Goal: Check status: Check status

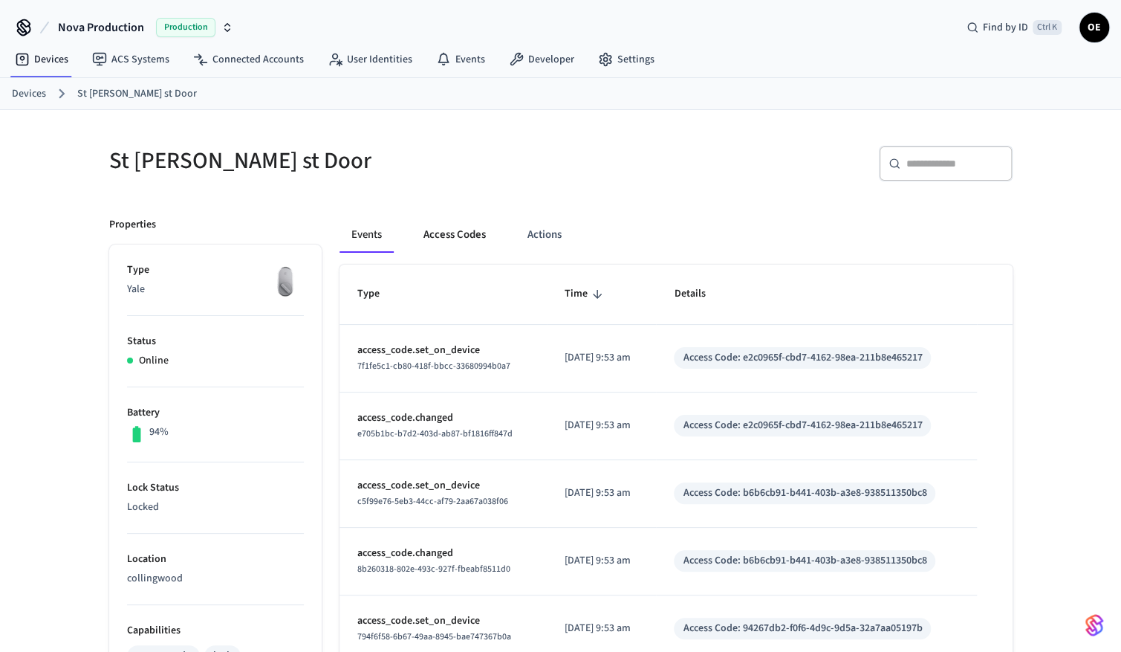
click at [441, 235] on button "Access Codes" at bounding box center [455, 235] width 86 height 36
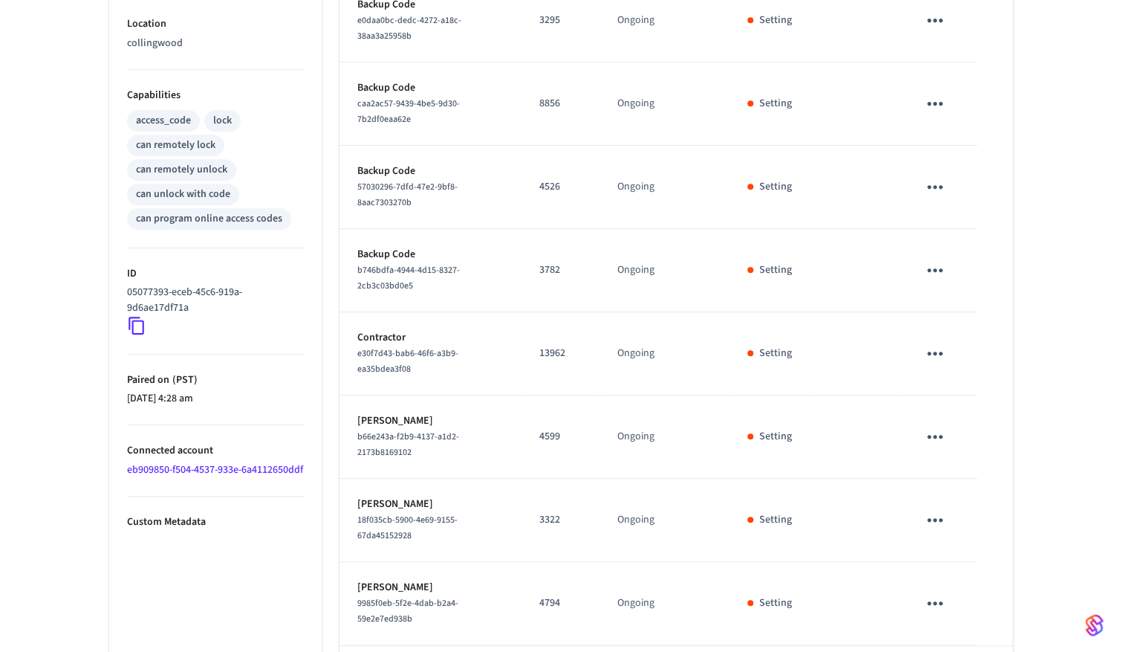
scroll to position [596, 0]
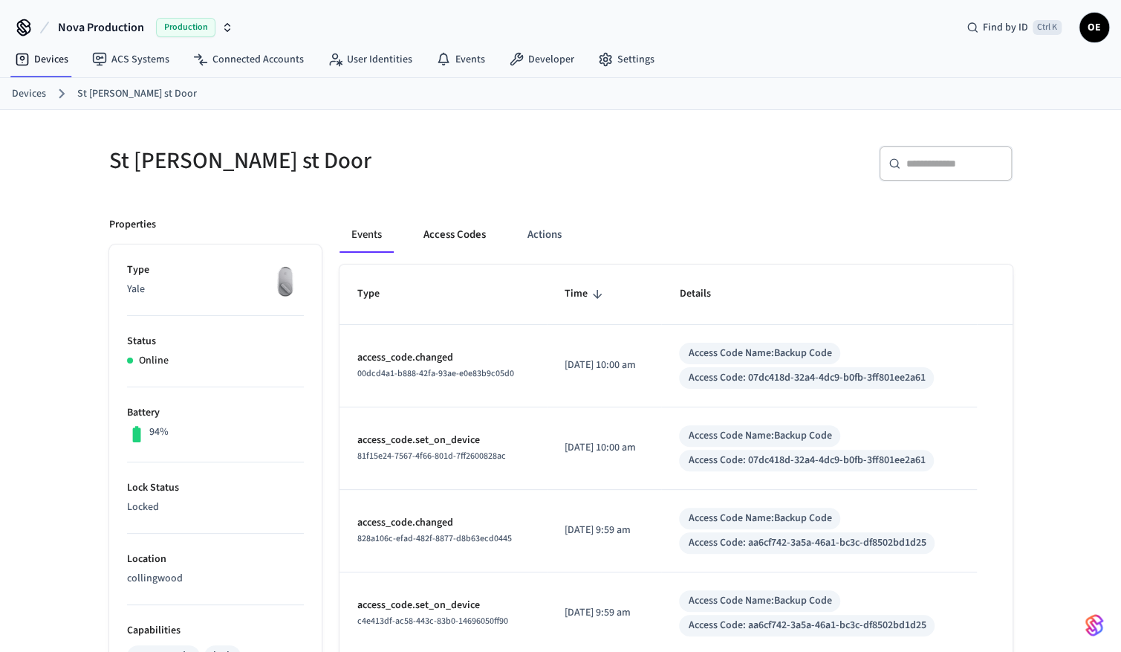
click at [444, 221] on button "Access Codes" at bounding box center [455, 235] width 86 height 36
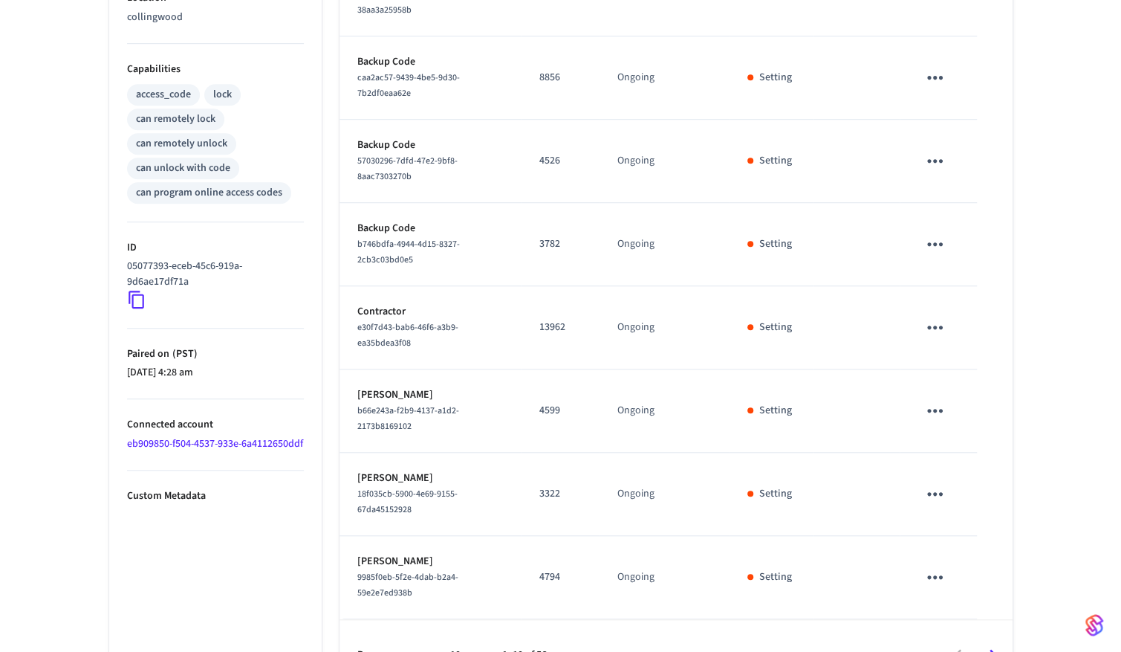
scroll to position [596, 0]
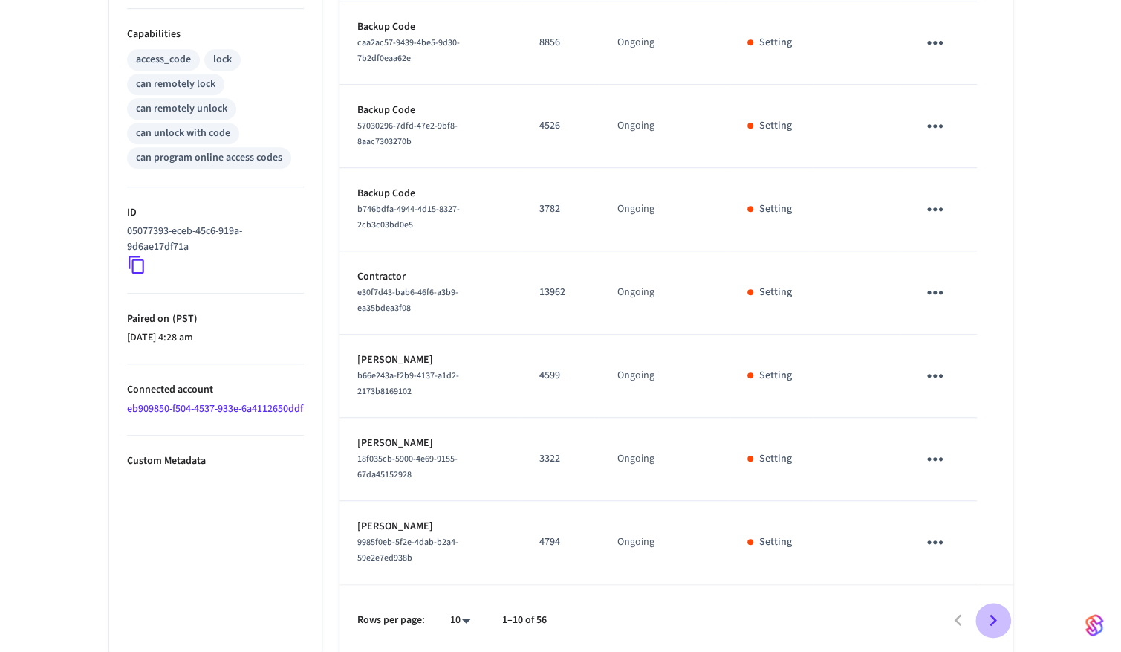
click at [993, 609] on icon "Go to next page" at bounding box center [993, 620] width 23 height 23
click at [992, 615] on icon "Go to next page" at bounding box center [993, 620] width 23 height 23
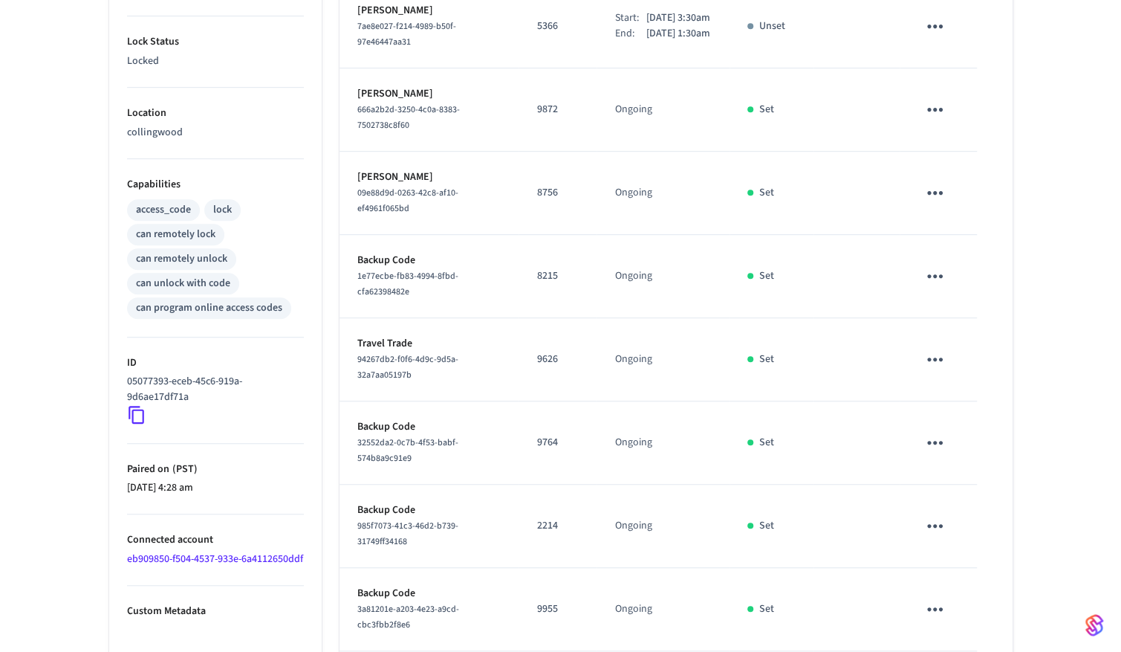
scroll to position [605, 0]
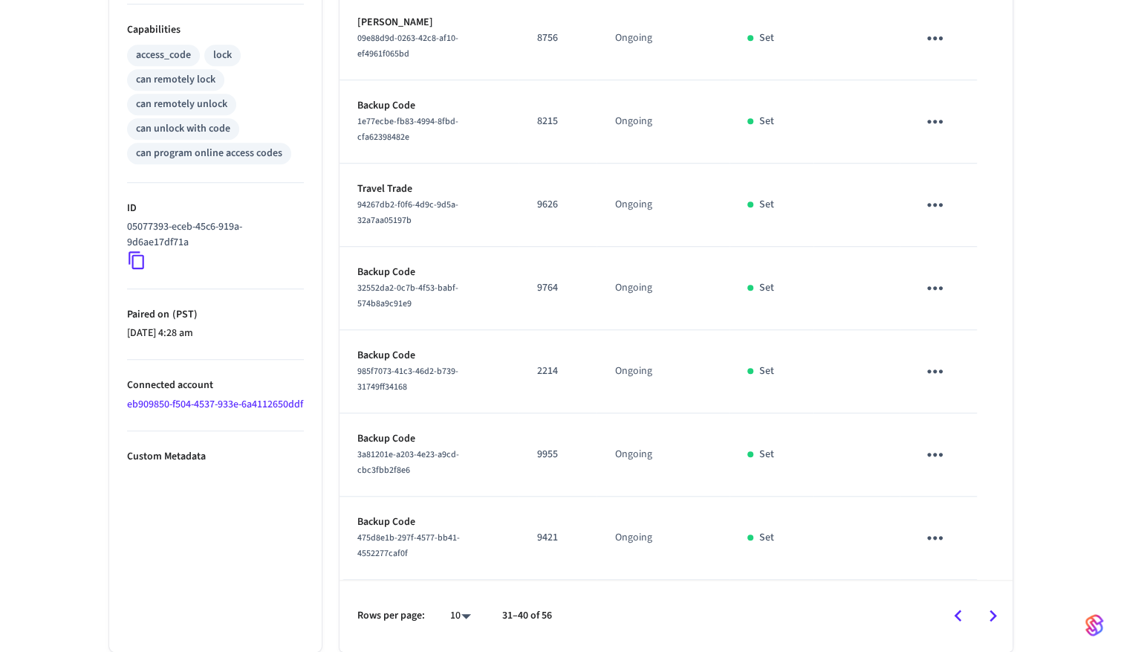
click at [987, 595] on div "Rows per page: 10 ** 31–40 of 56" at bounding box center [676, 616] width 673 height 72
click at [1006, 613] on button "Go to next page" at bounding box center [993, 615] width 35 height 35
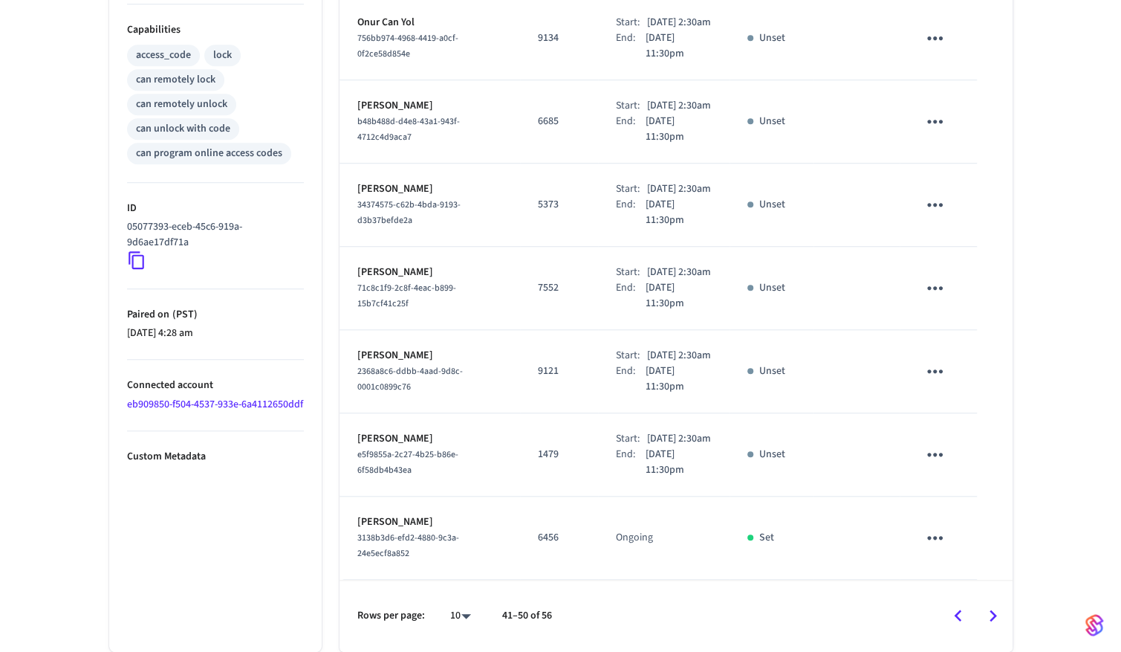
scroll to position [713, 0]
click at [943, 606] on button "Go to previous page" at bounding box center [958, 615] width 35 height 35
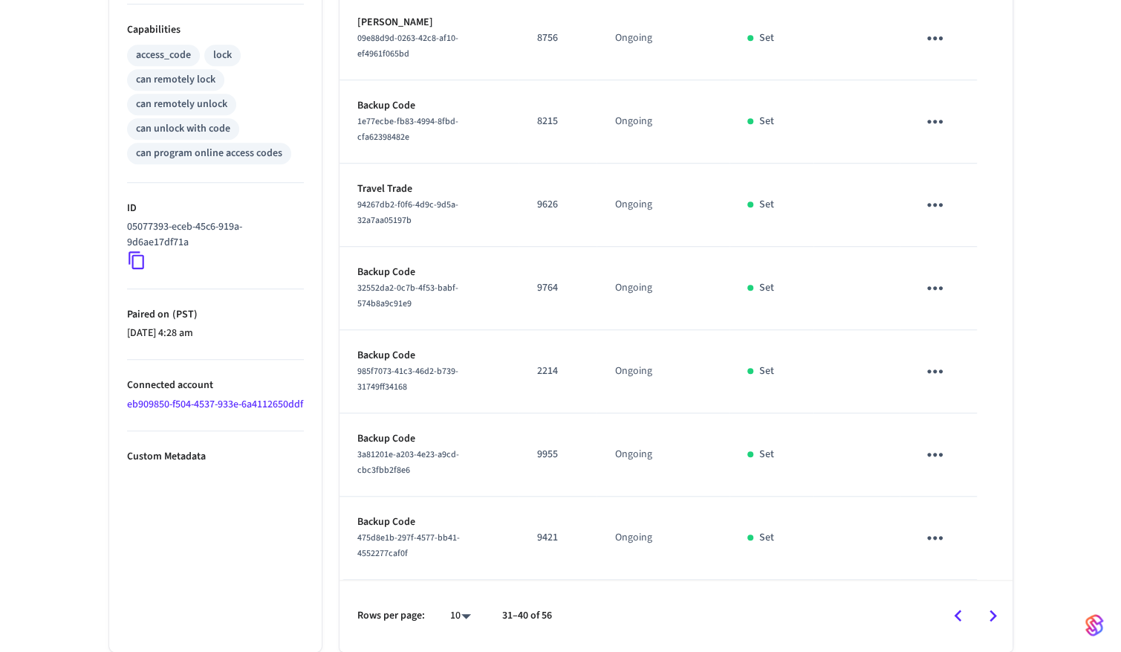
click at [956, 617] on icon "Go to previous page" at bounding box center [957, 615] width 7 height 12
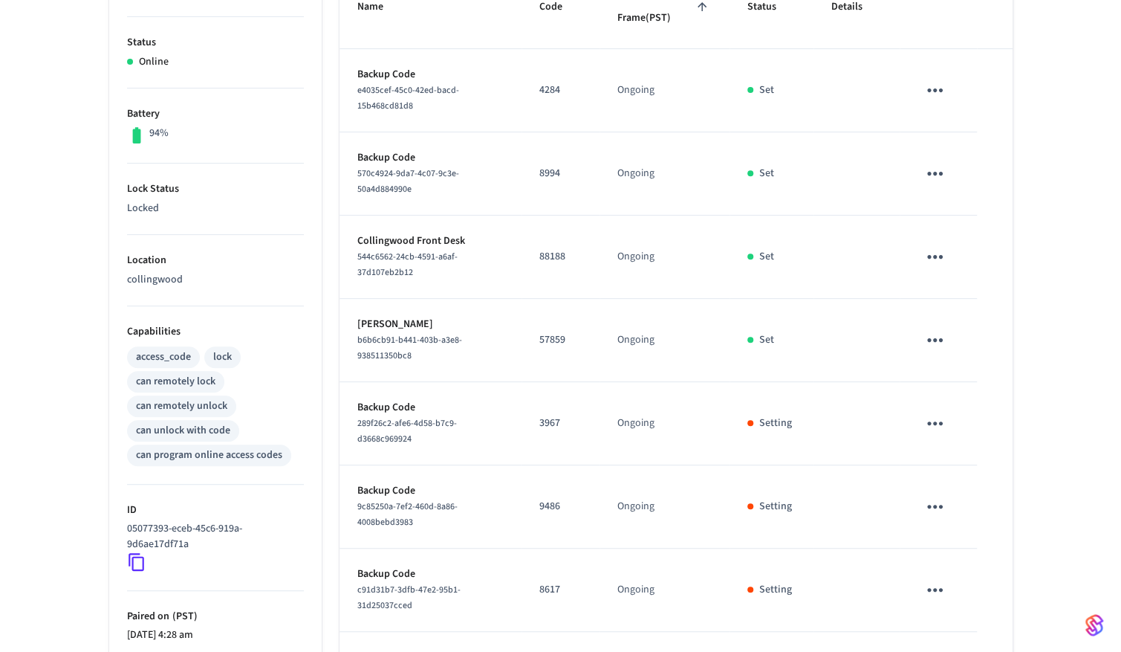
scroll to position [0, 0]
